Goal: Task Accomplishment & Management: Use online tool/utility

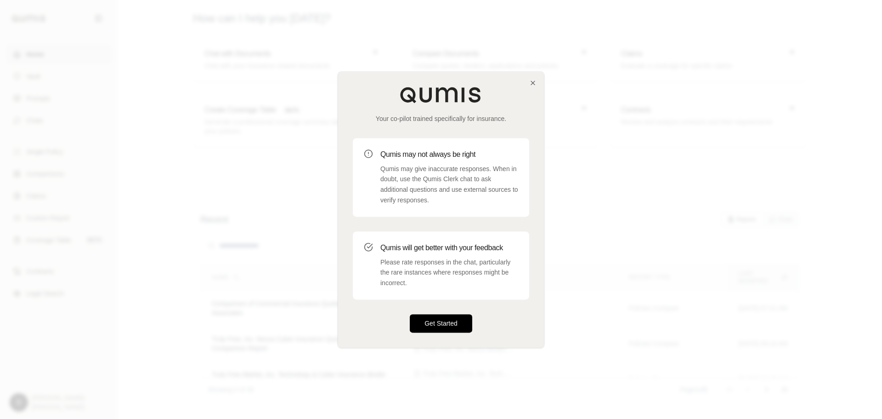
click at [447, 323] on button "Get Started" at bounding box center [441, 323] width 62 height 18
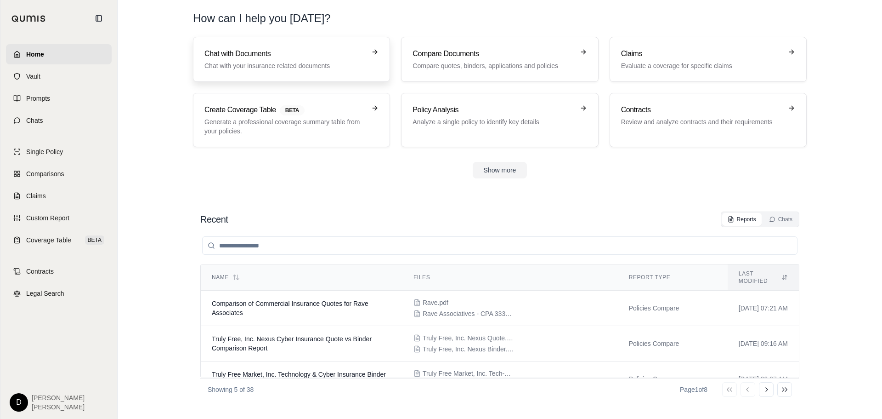
click at [285, 67] on p "Chat with your insurance related documents" at bounding box center [284, 65] width 161 height 9
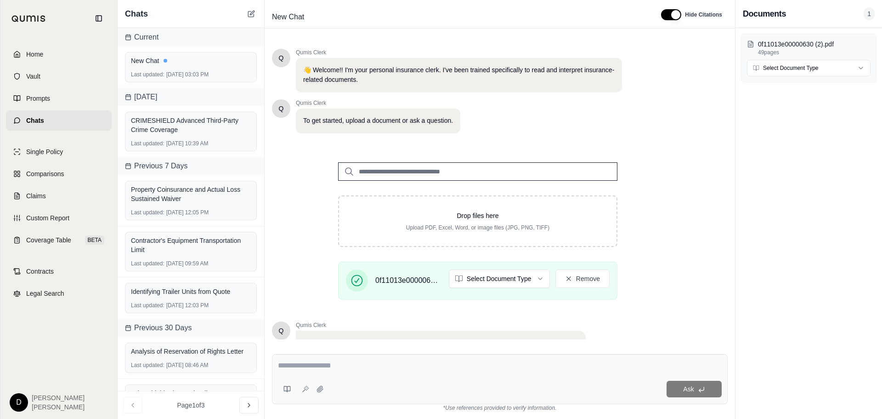
scroll to position [78, 0]
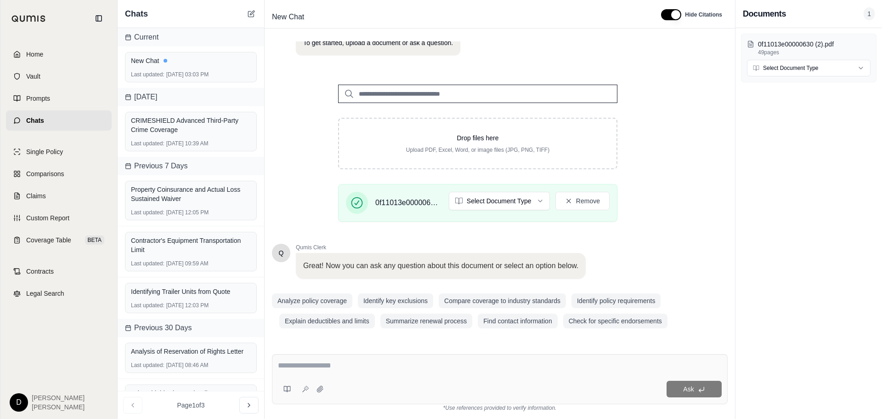
click at [318, 363] on textarea at bounding box center [500, 365] width 444 height 11
type textarea "**********"
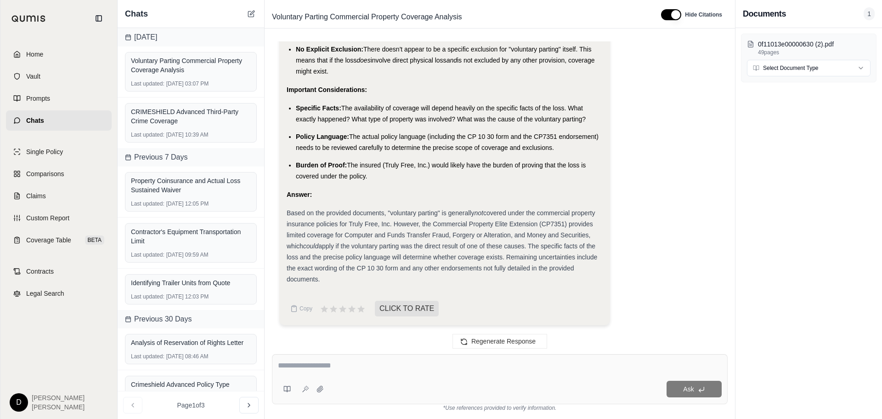
scroll to position [949, 0]
click at [338, 369] on textarea at bounding box center [500, 365] width 444 height 11
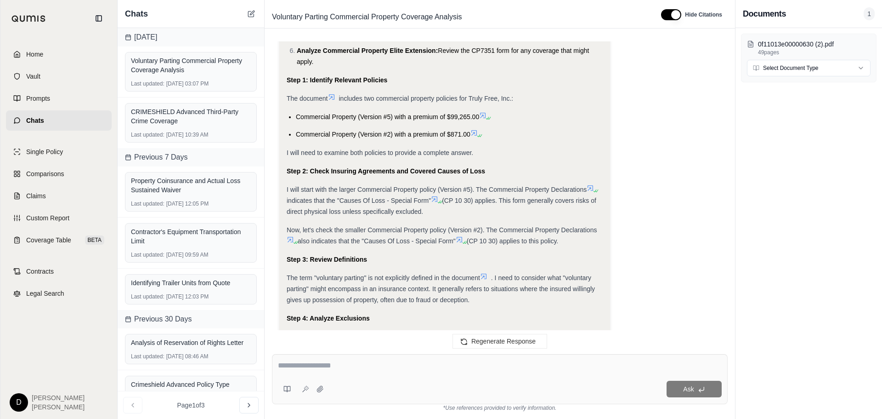
scroll to position [0, 0]
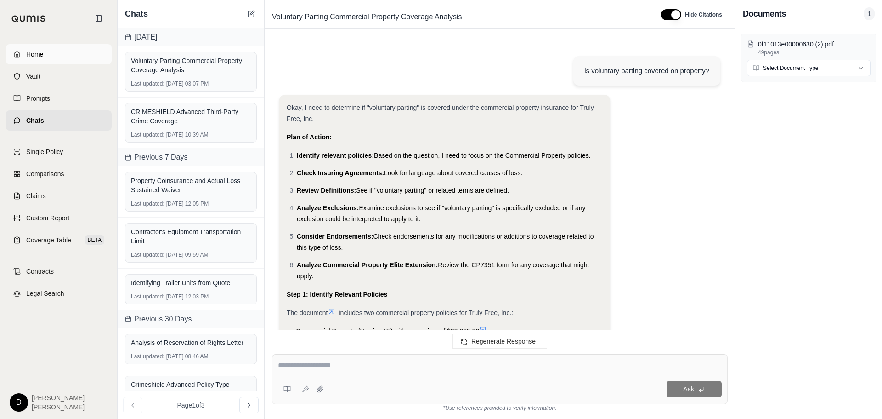
click at [49, 51] on link "Home" at bounding box center [59, 54] width 106 height 20
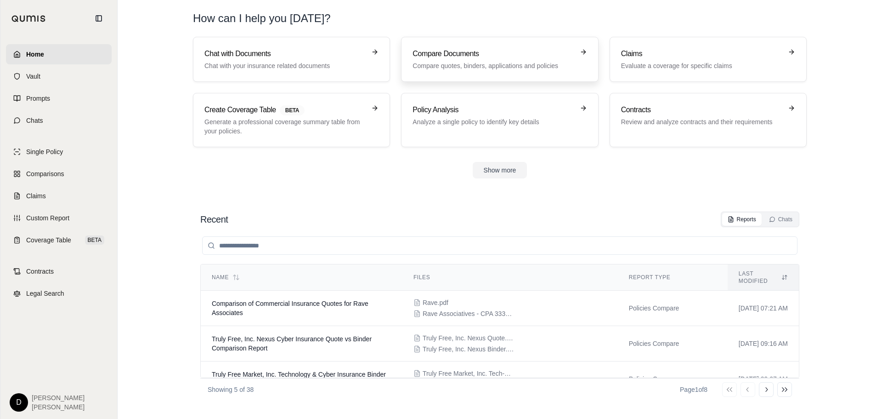
click at [445, 68] on p "Compare quotes, binders, applications and policies" at bounding box center [493, 65] width 161 height 9
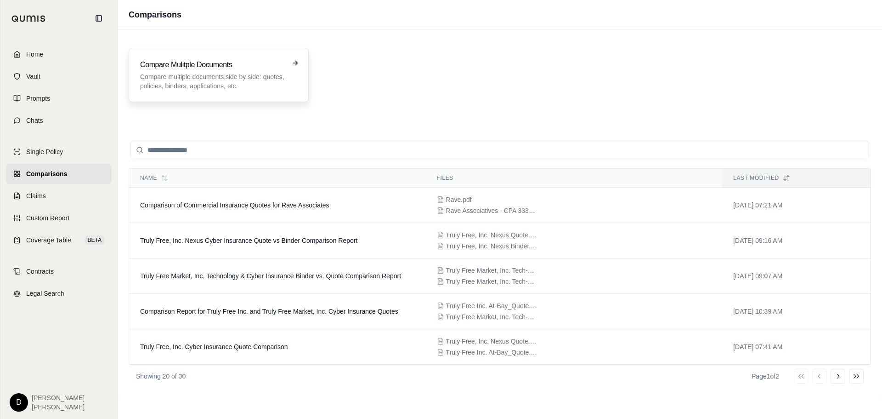
click at [227, 81] on p "Compare multiple documents side by side: quotes, policies, binders, application…" at bounding box center [212, 81] width 144 height 18
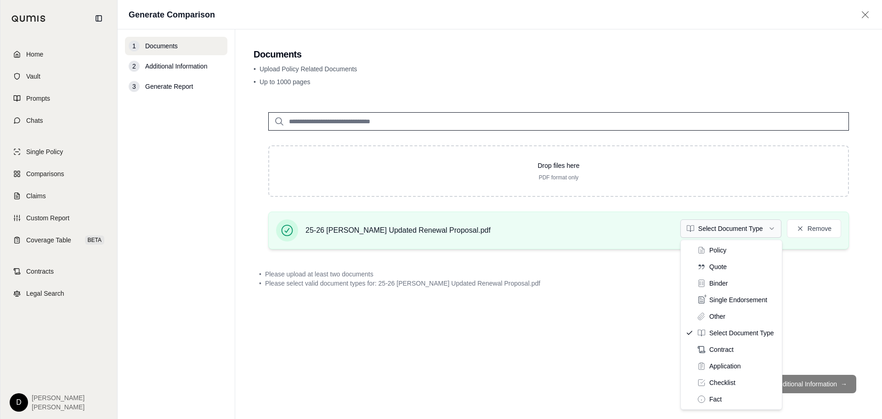
click at [741, 233] on html "Home Vault Prompts Chats Single Policy Comparisons Claims Custom Report Coverag…" at bounding box center [441, 209] width 882 height 419
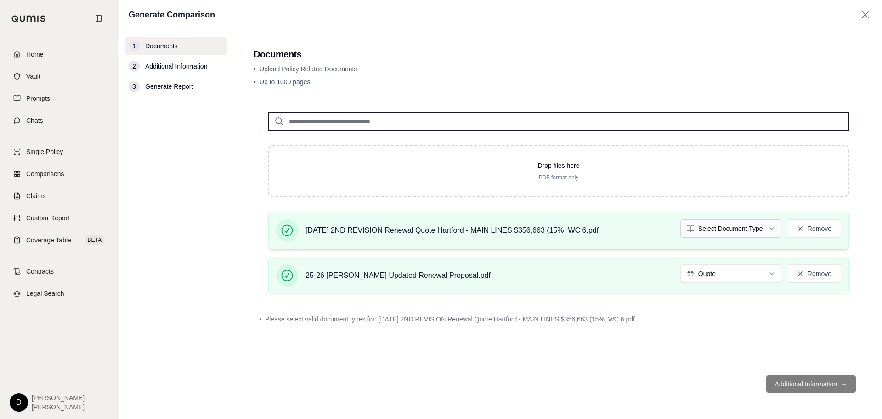
click at [739, 230] on html "Home Vault Prompts Chats Single Policy Comparisons Claims Custom Report Coverag…" at bounding box center [441, 209] width 882 height 419
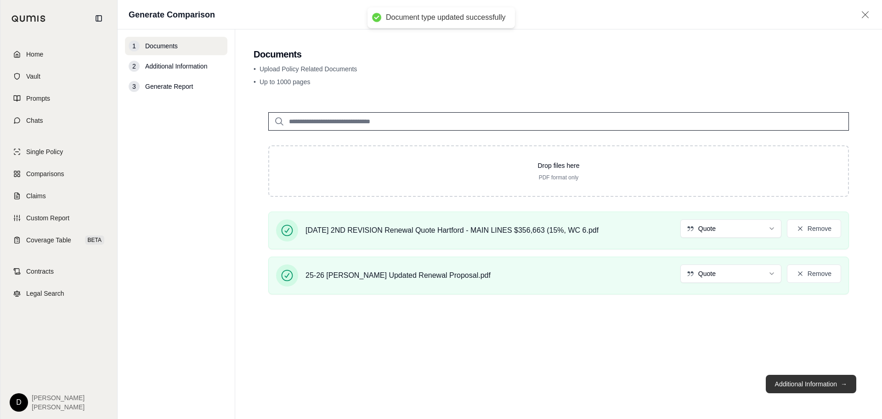
click at [799, 384] on button "Additional Information →" at bounding box center [811, 384] width 91 height 18
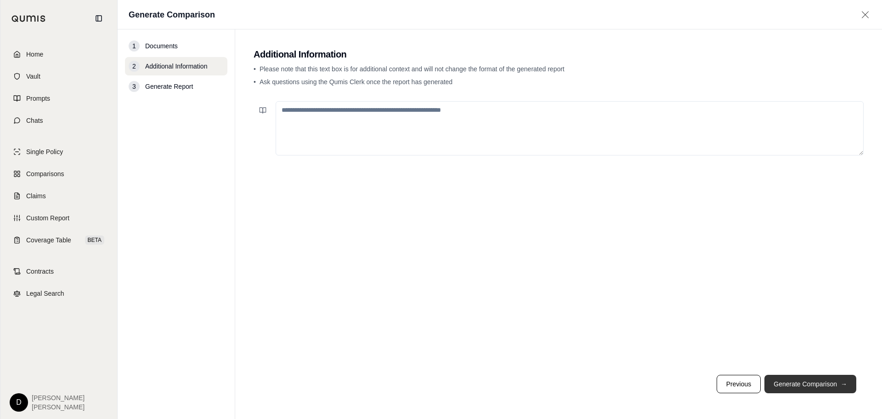
click at [799, 384] on button "Generate Comparison →" at bounding box center [811, 384] width 92 height 18
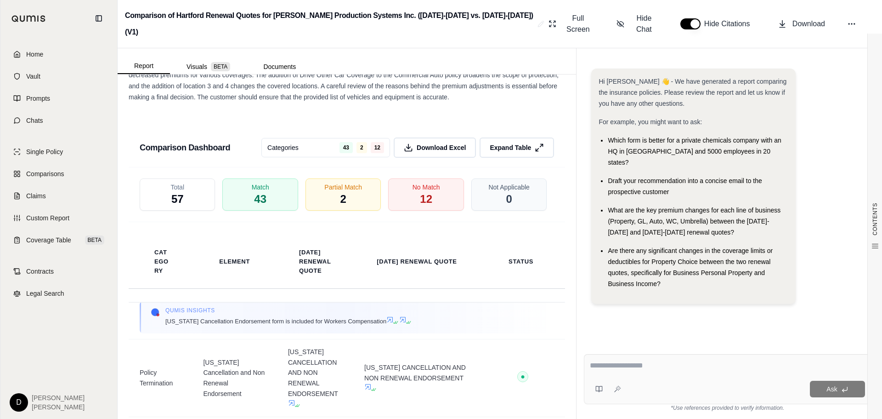
scroll to position [6228, 0]
